Goal: Find specific page/section: Find specific page/section

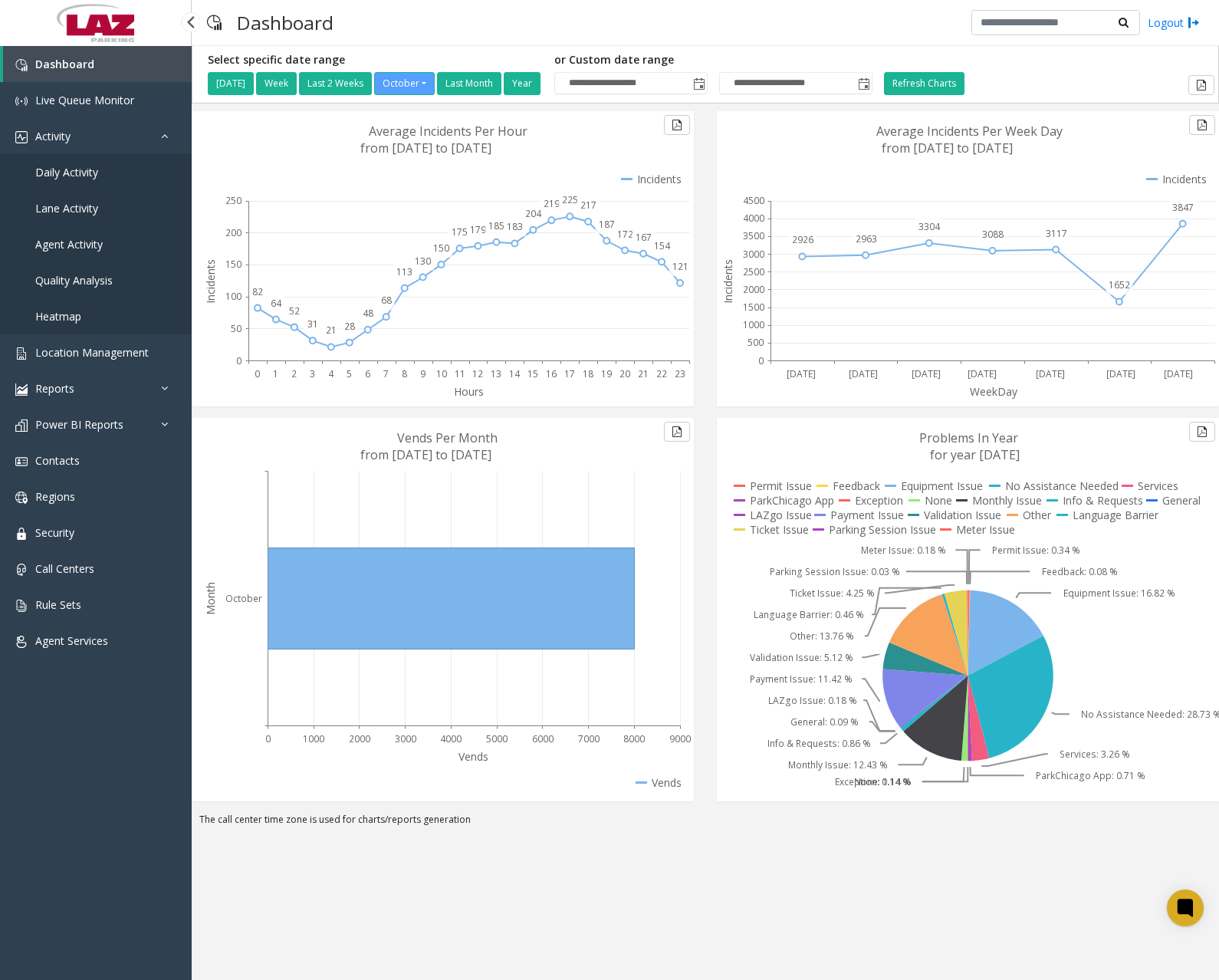
click at [79, 172] on span "Daily Activity" at bounding box center [66, 172] width 63 height 15
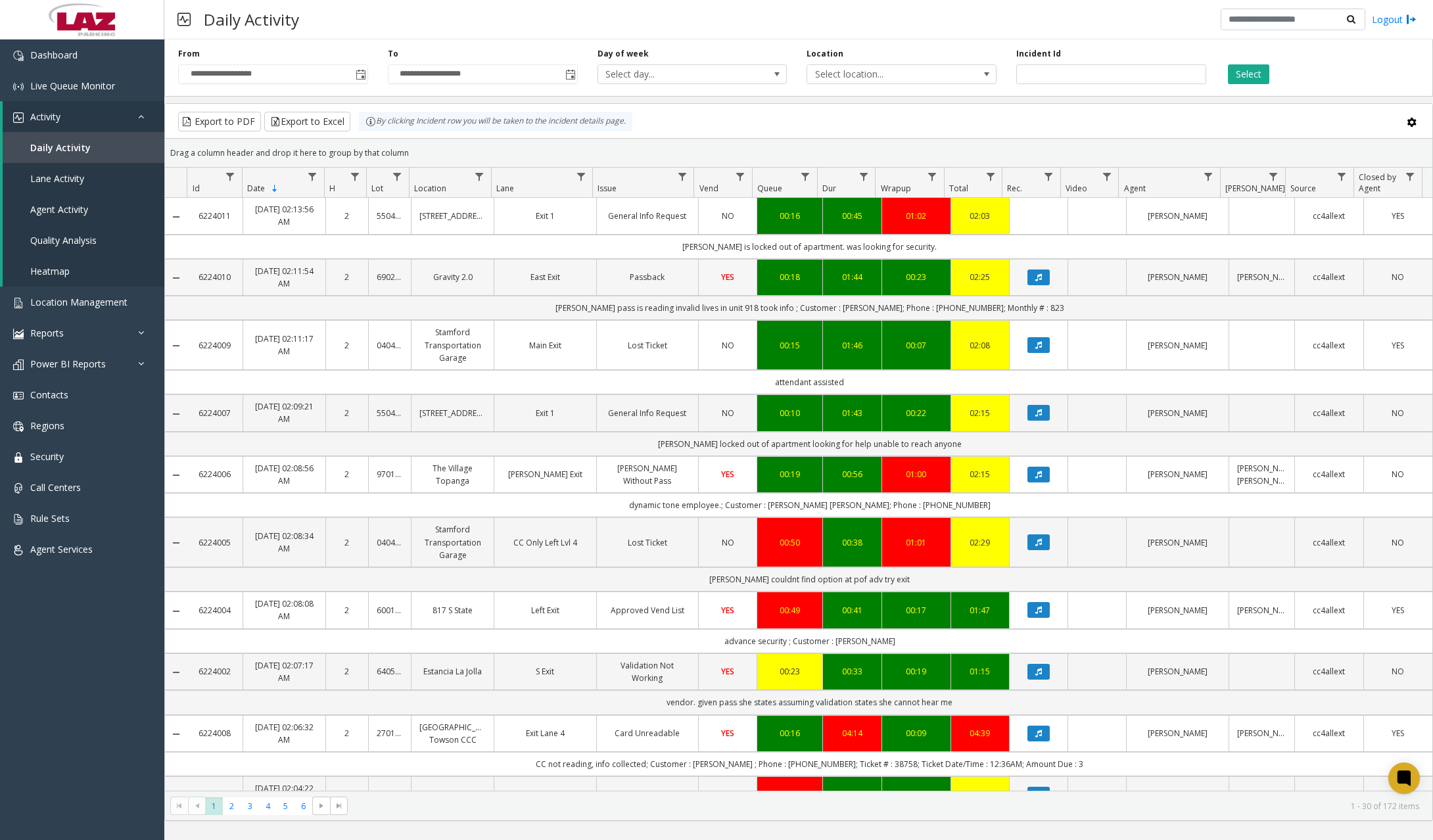
scroll to position [395, 0]
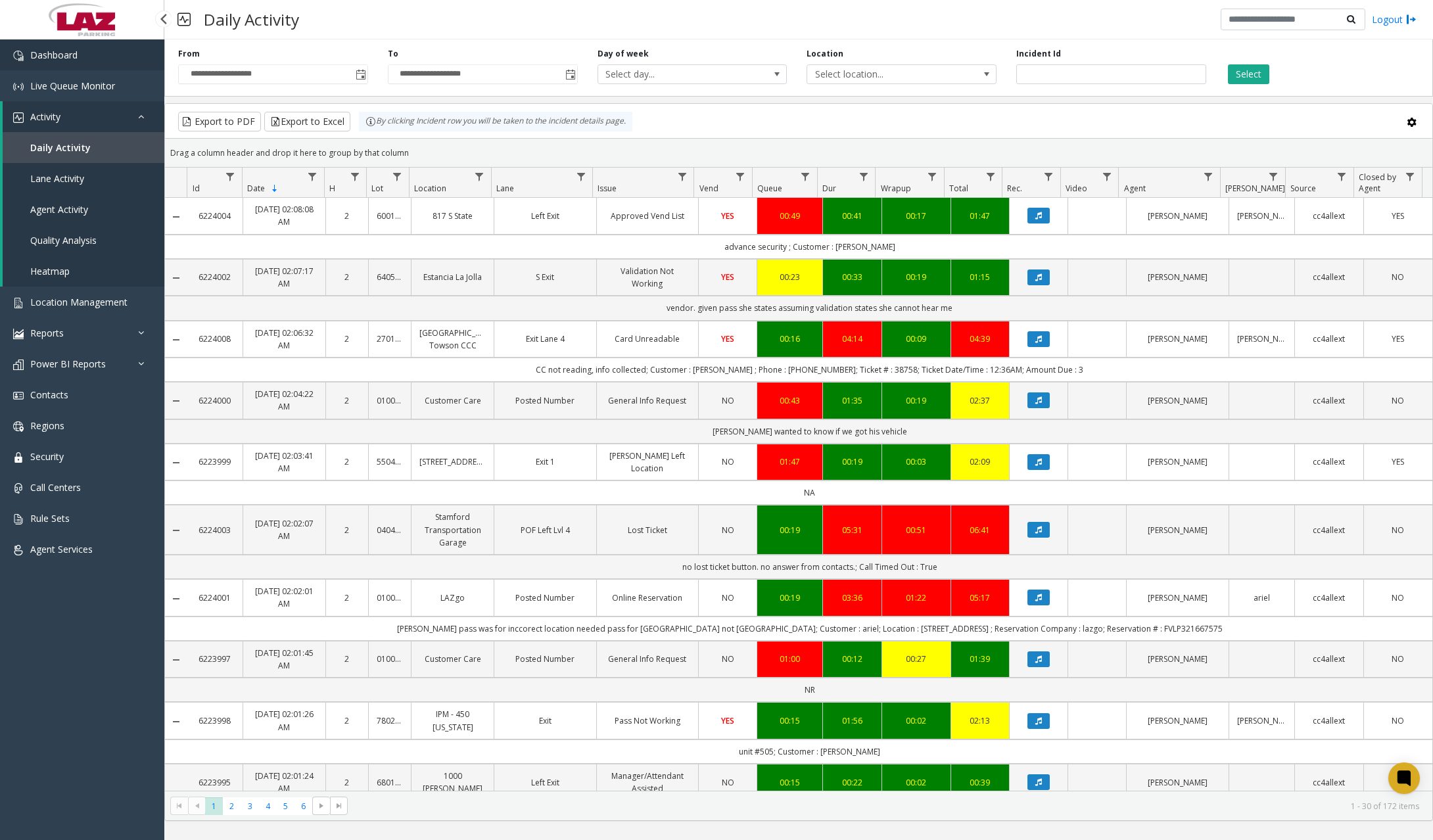
click at [86, 48] on link "Dashboard" at bounding box center [82, 54] width 164 height 31
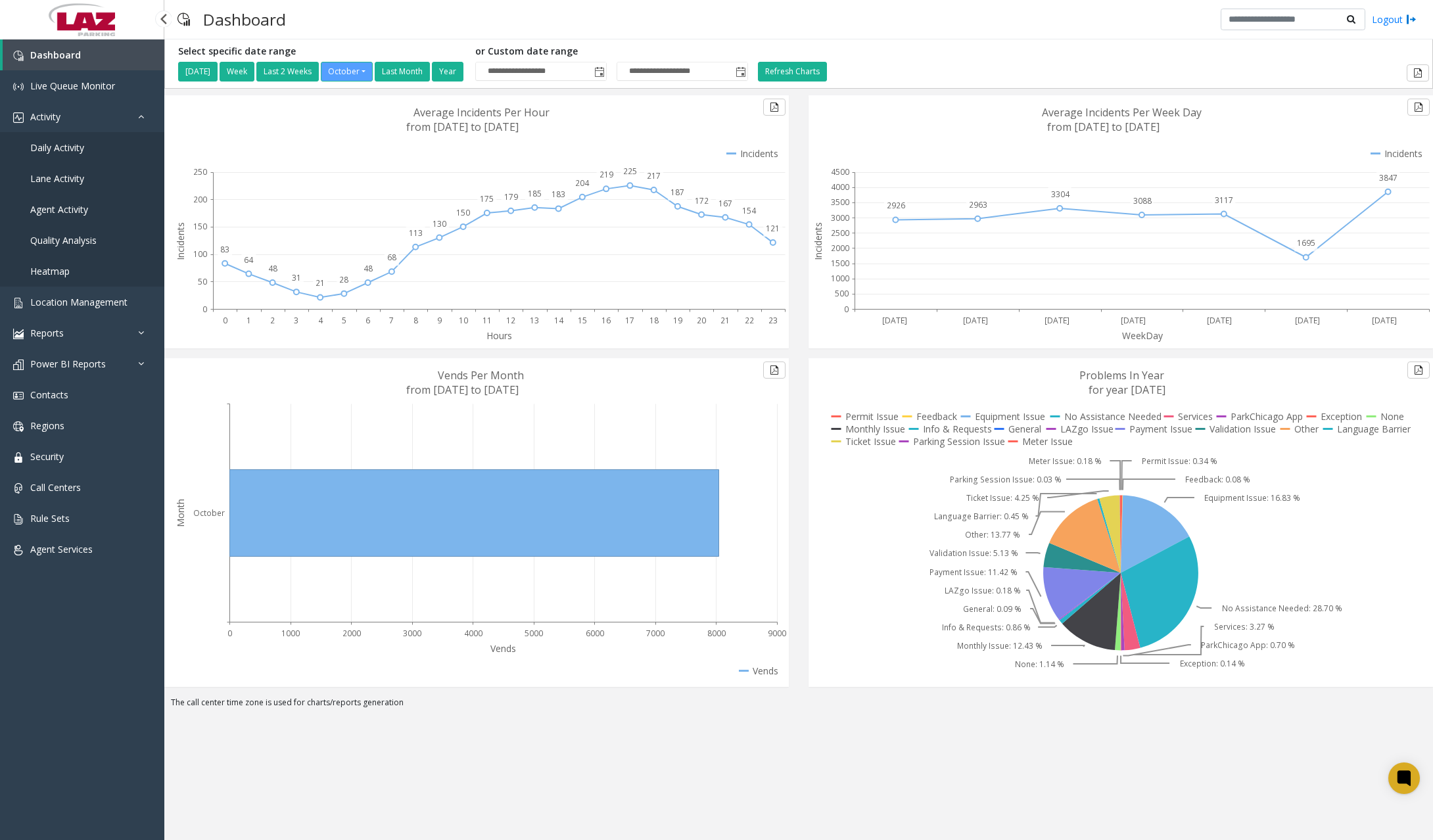
click at [74, 148] on span "Daily Activity" at bounding box center [57, 147] width 54 height 13
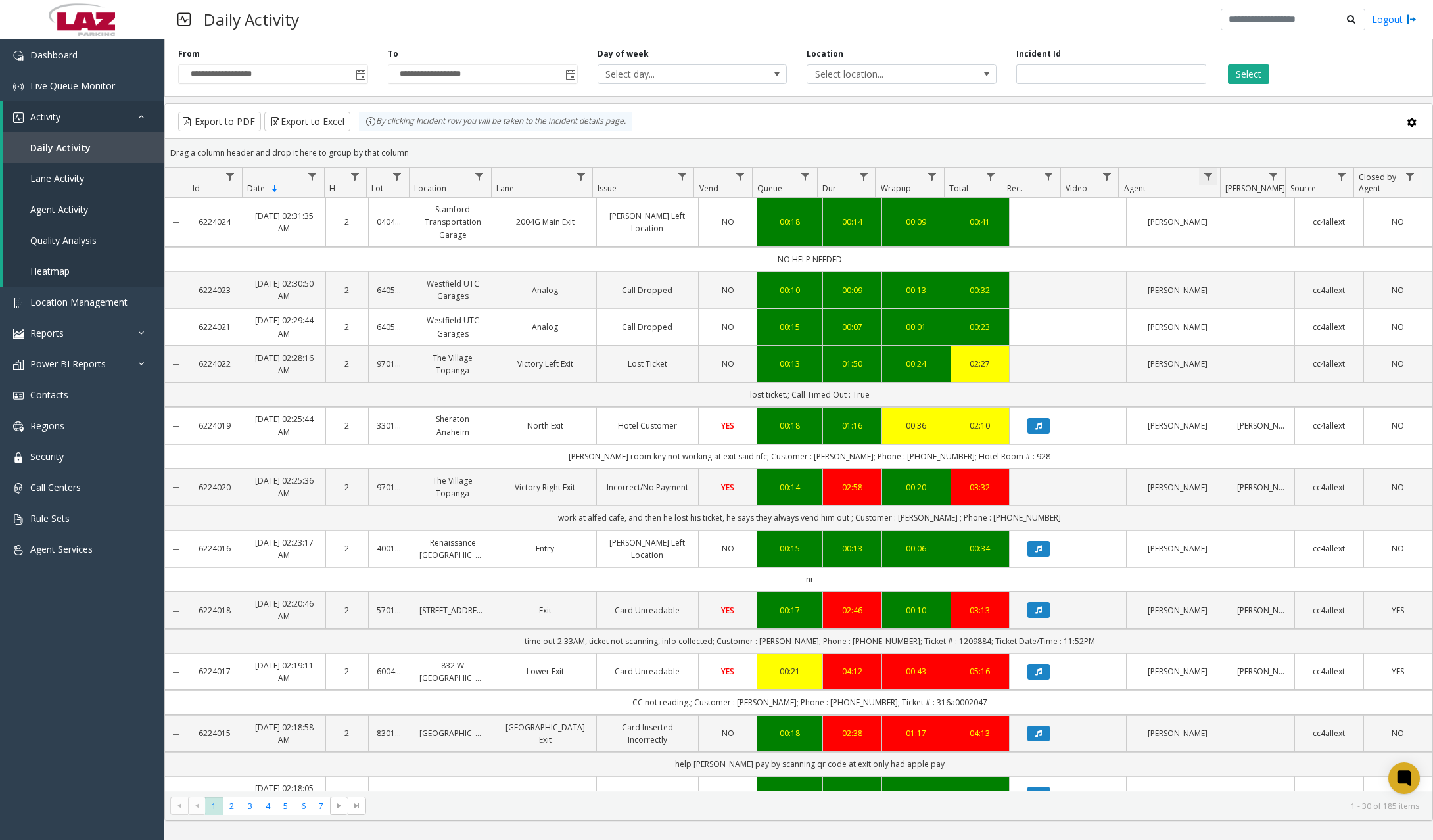
click at [1045, 181] on span "Data table" at bounding box center [1208, 177] width 11 height 11
click at [1045, 231] on input "Agent Filter" at bounding box center [1265, 234] width 112 height 23
type input "****"
click at [127, 63] on link "Dashboard" at bounding box center [82, 54] width 164 height 31
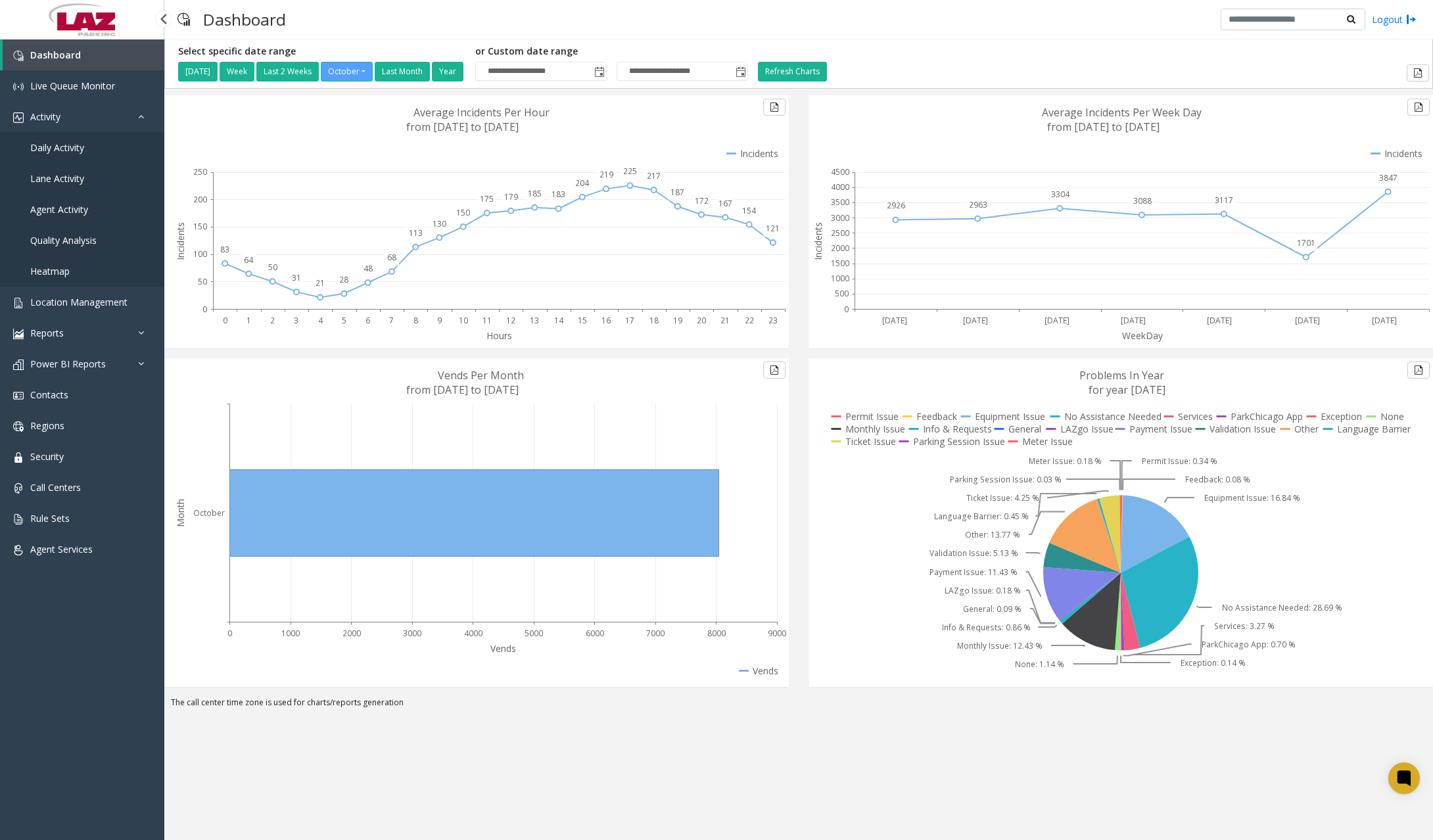
click at [64, 153] on span "Daily Activity" at bounding box center [57, 147] width 54 height 13
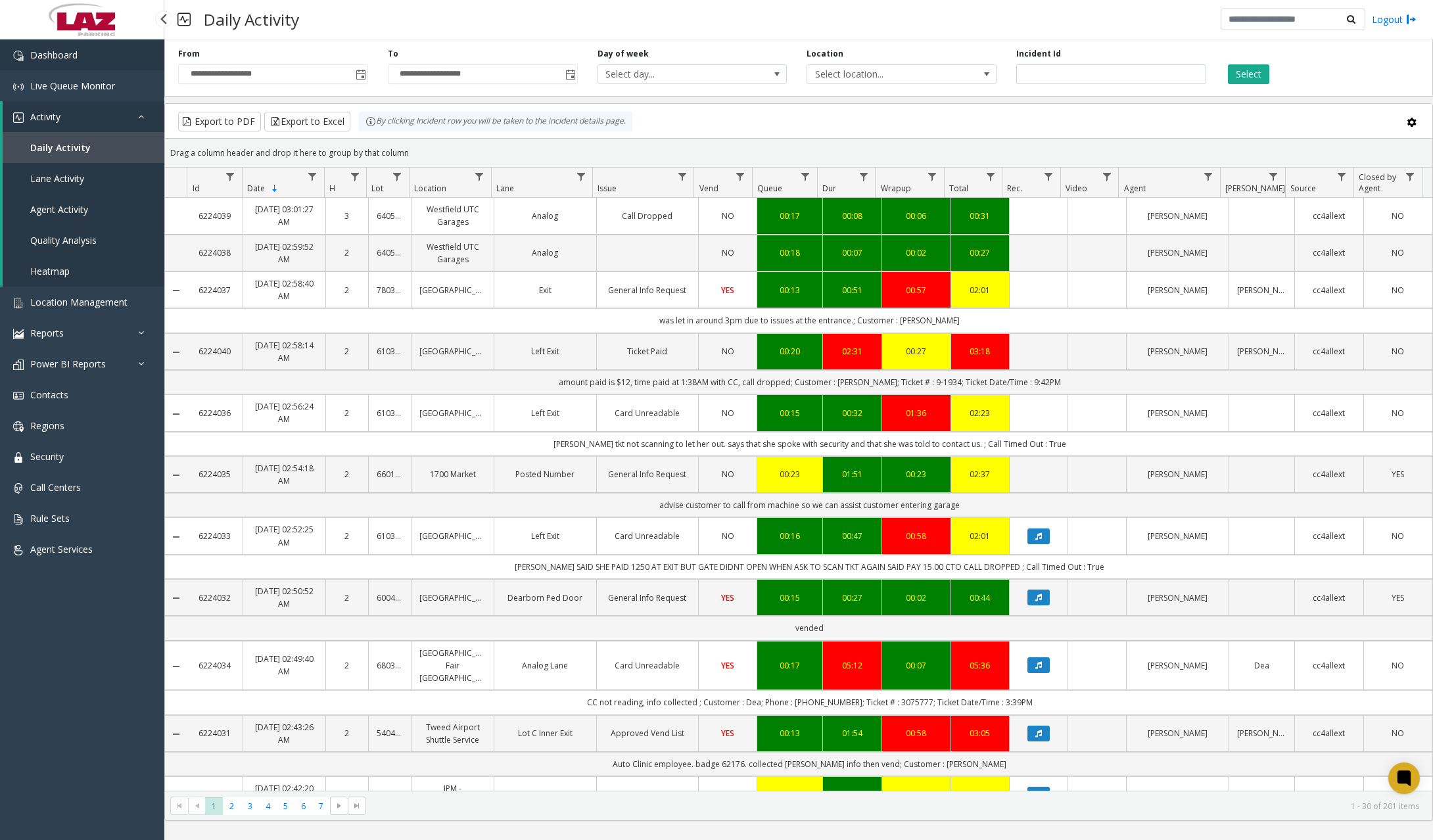
click at [89, 48] on link "Dashboard" at bounding box center [82, 54] width 164 height 31
